Goal: Information Seeking & Learning: Learn about a topic

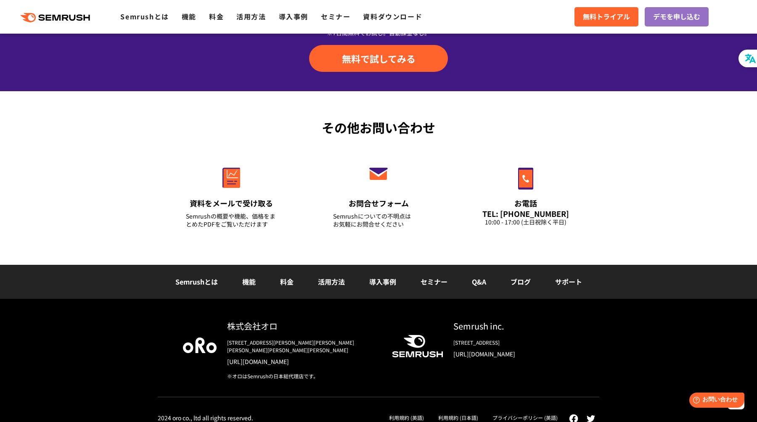
scroll to position [2905, 0]
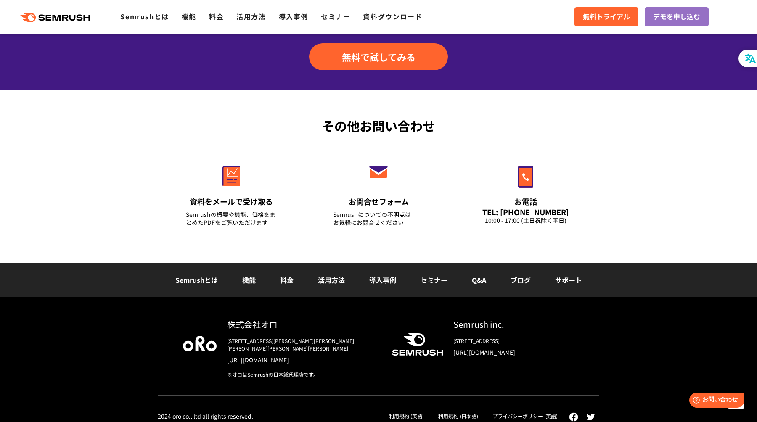
click at [248, 279] on link "機能" at bounding box center [248, 280] width 13 height 10
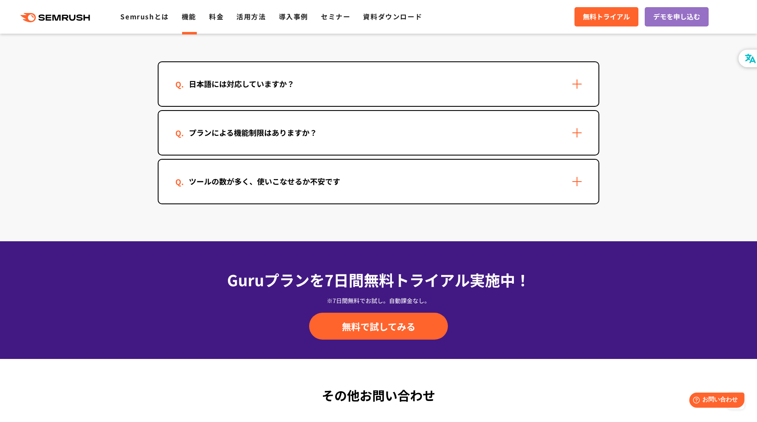
scroll to position [2548, 0]
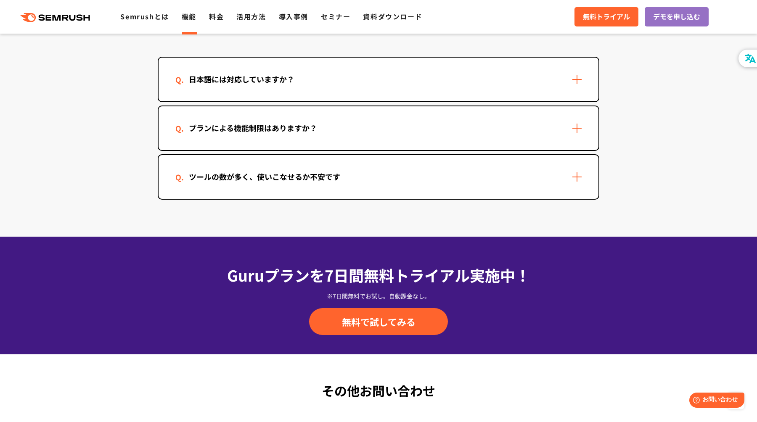
click at [233, 77] on div "日本語には対応していますか？" at bounding box center [241, 79] width 133 height 12
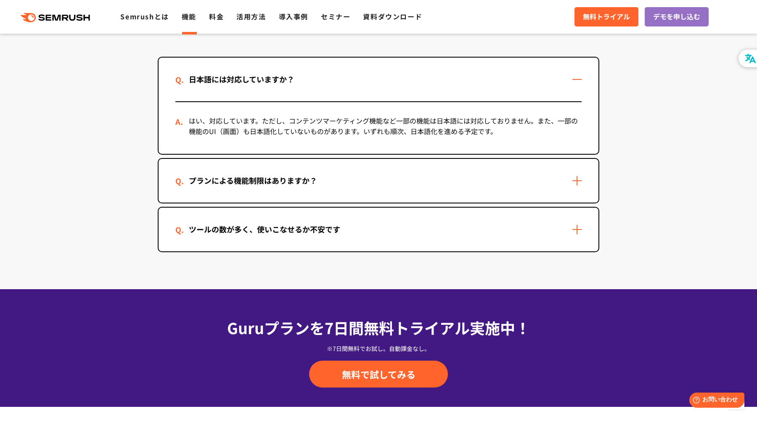
click at [278, 175] on div "プランによる機能制限はありますか？" at bounding box center [252, 181] width 155 height 12
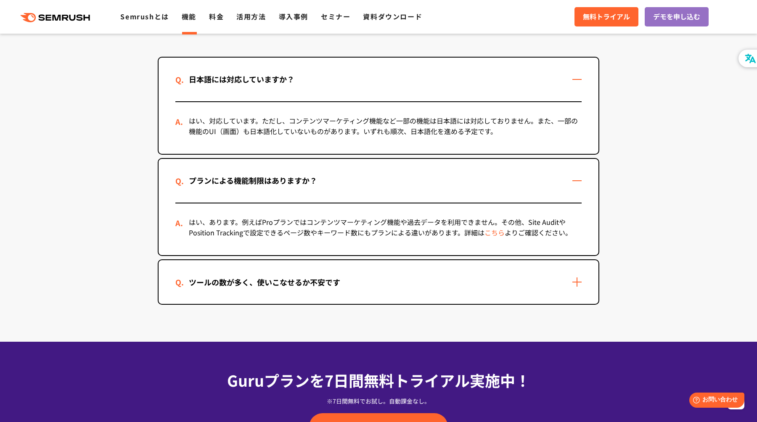
click at [293, 284] on div "ツールの数が多く、使いこなせるか不安です" at bounding box center [264, 282] width 178 height 12
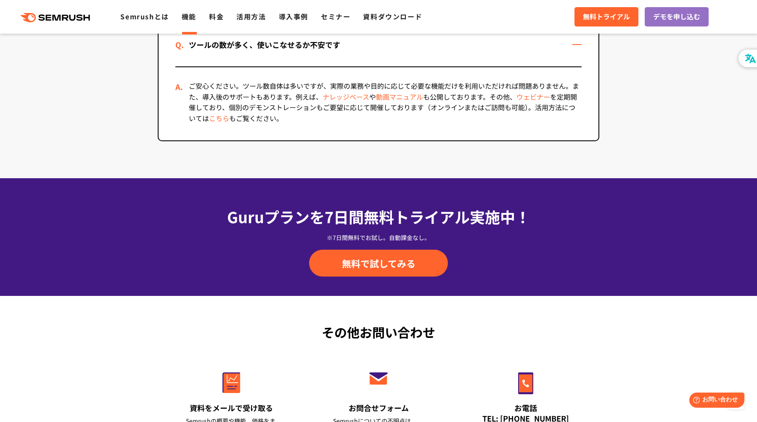
scroll to position [2994, 0]
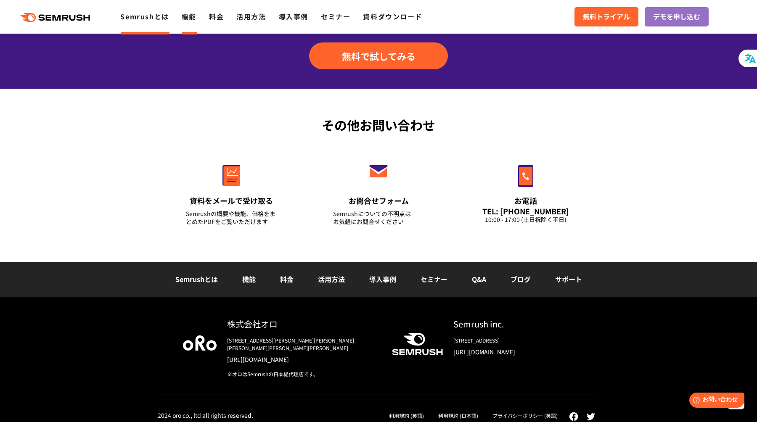
click at [152, 16] on link "Semrushとは" at bounding box center [144, 16] width 48 height 10
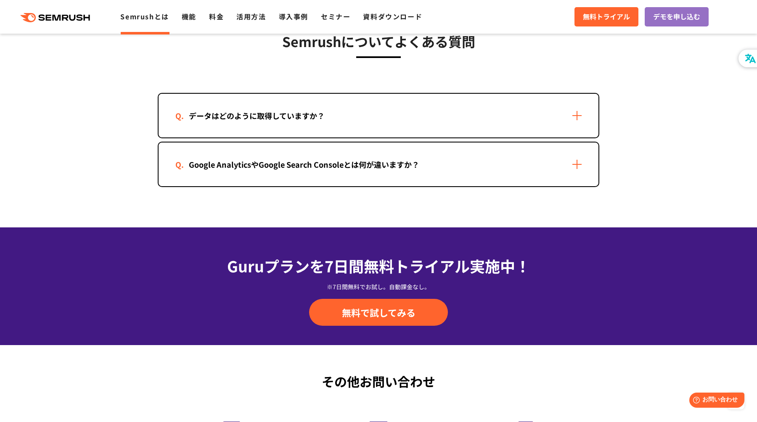
scroll to position [1735, 0]
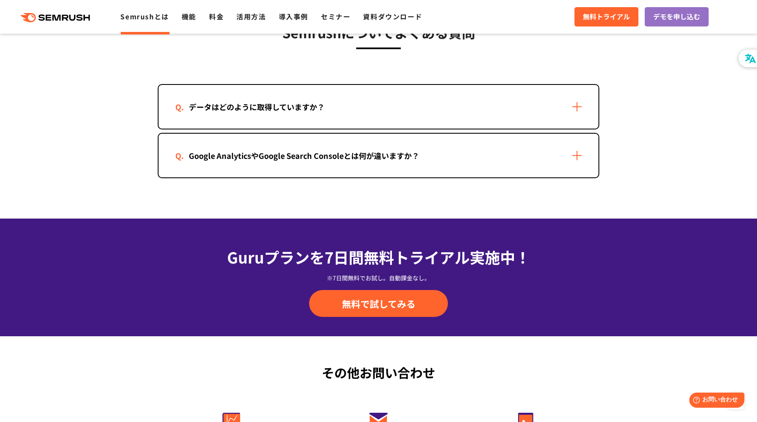
click at [297, 159] on div "Google AnalyticsやGoogle Search Consoleとは何が違いますか？" at bounding box center [304, 156] width 258 height 12
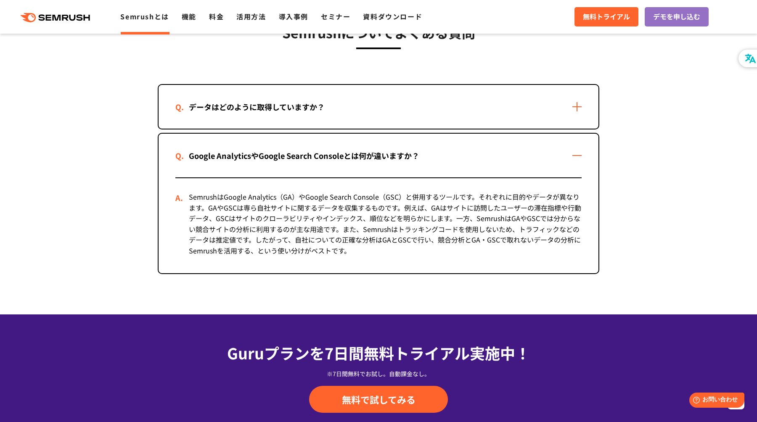
click at [298, 106] on div "データはどのように取得していますか？" at bounding box center [256, 107] width 163 height 12
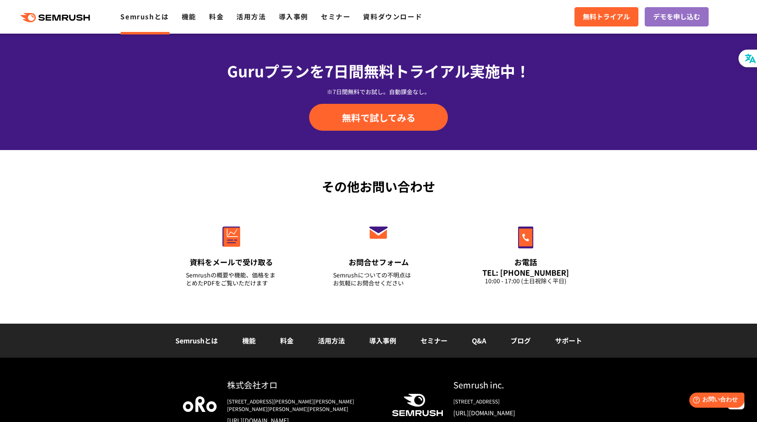
scroll to position [2185, 0]
